Goal: Task Accomplishment & Management: Use online tool/utility

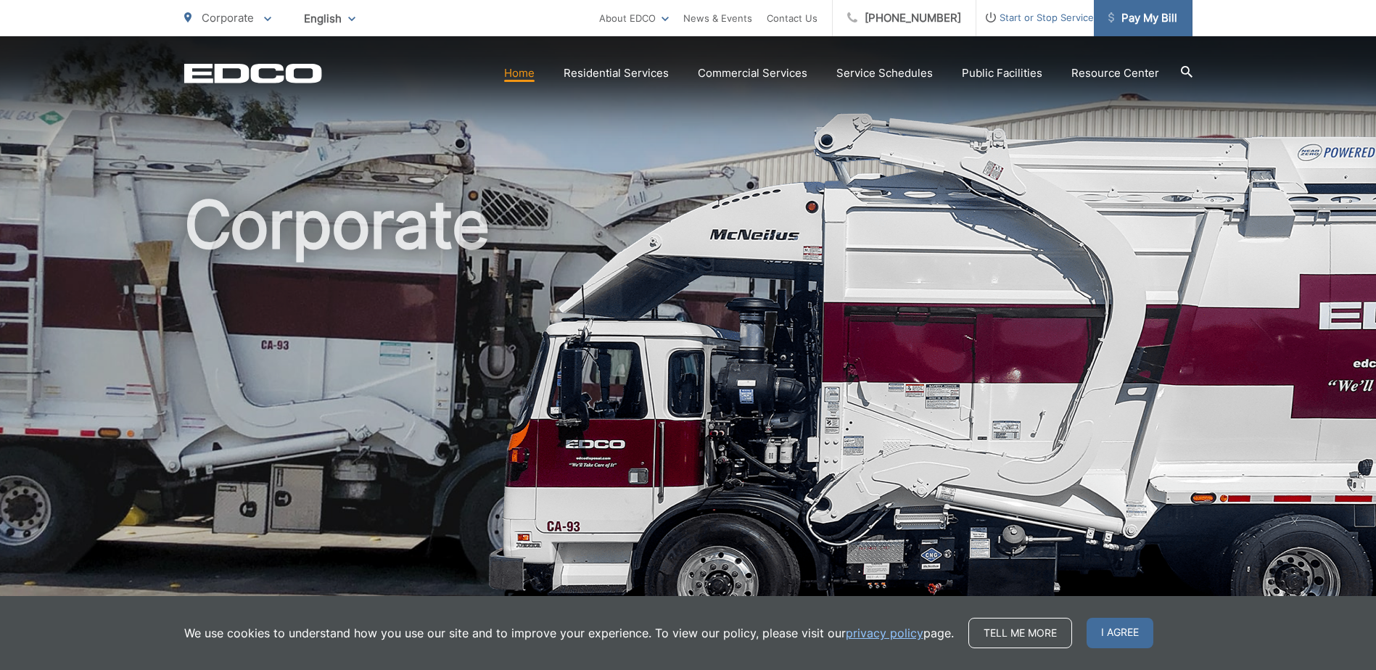
click at [1133, 14] on span "Pay My Bill" at bounding box center [1142, 17] width 69 height 17
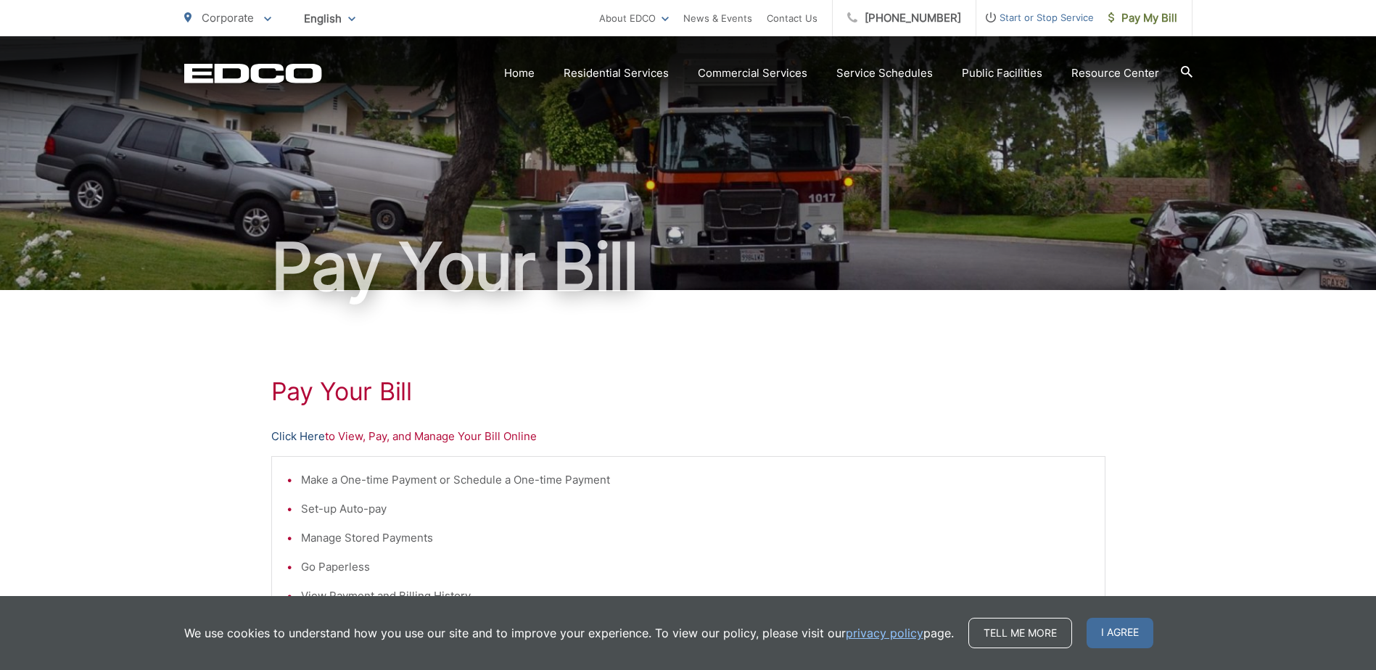
click at [298, 436] on link "Click Here" at bounding box center [298, 436] width 54 height 17
